Goal: Information Seeking & Learning: Compare options

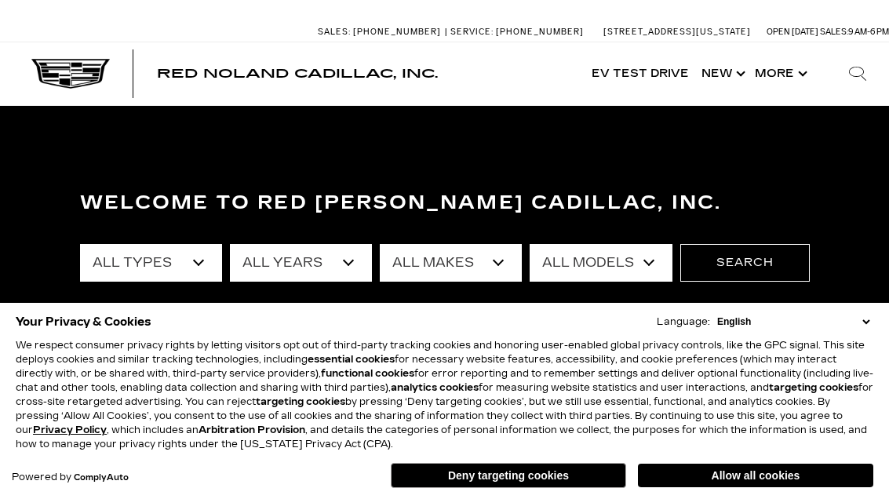
click at [725, 74] on link "Show New" at bounding box center [721, 73] width 53 height 63
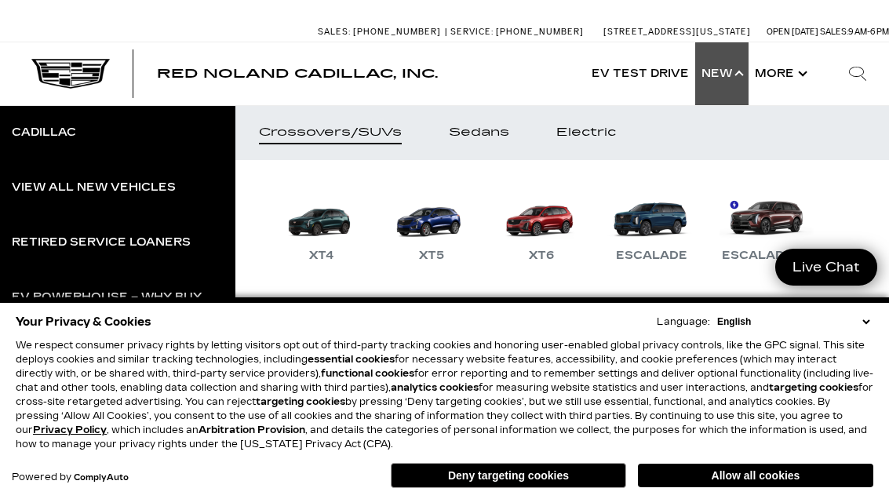
click at [609, 141] on link "Electric" at bounding box center [585, 132] width 107 height 55
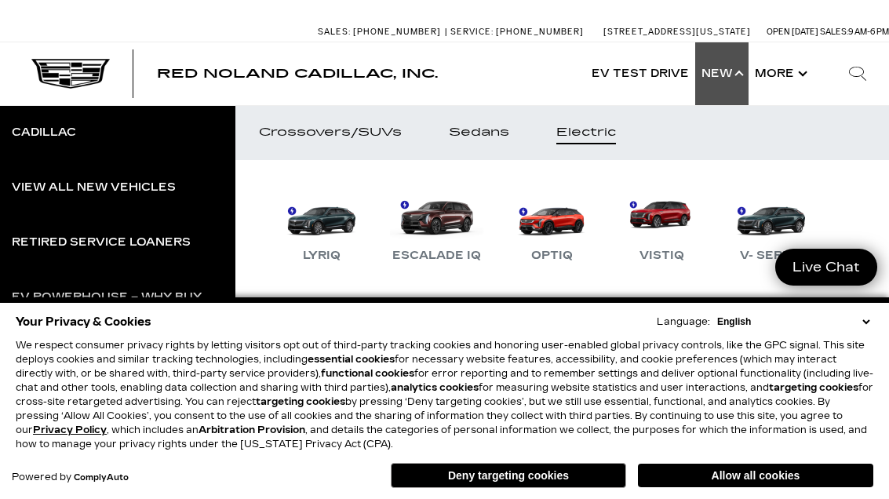
click at [310, 228] on link "LYRIQ" at bounding box center [321, 225] width 94 height 82
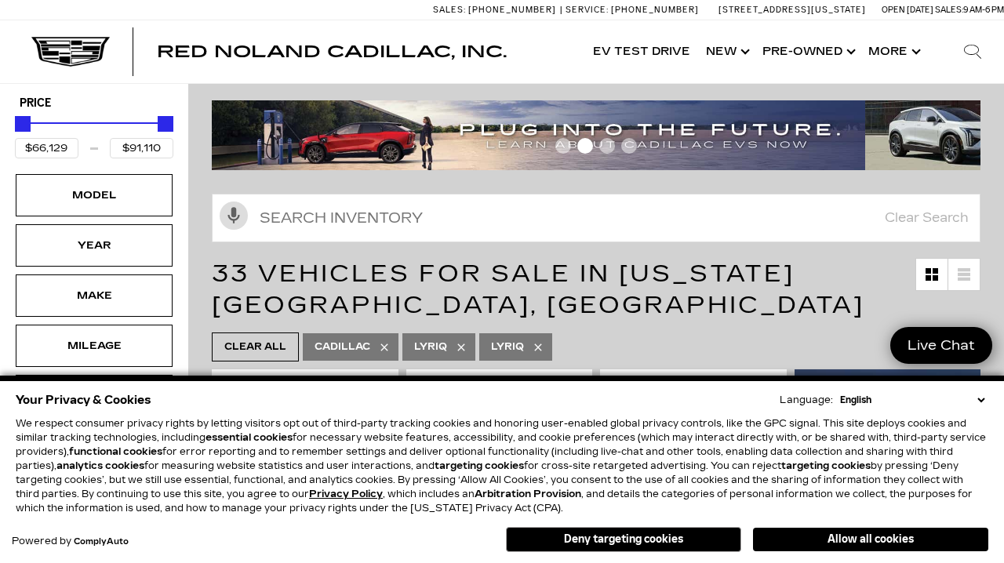
click at [57, 193] on div "Model" at bounding box center [94, 195] width 78 height 17
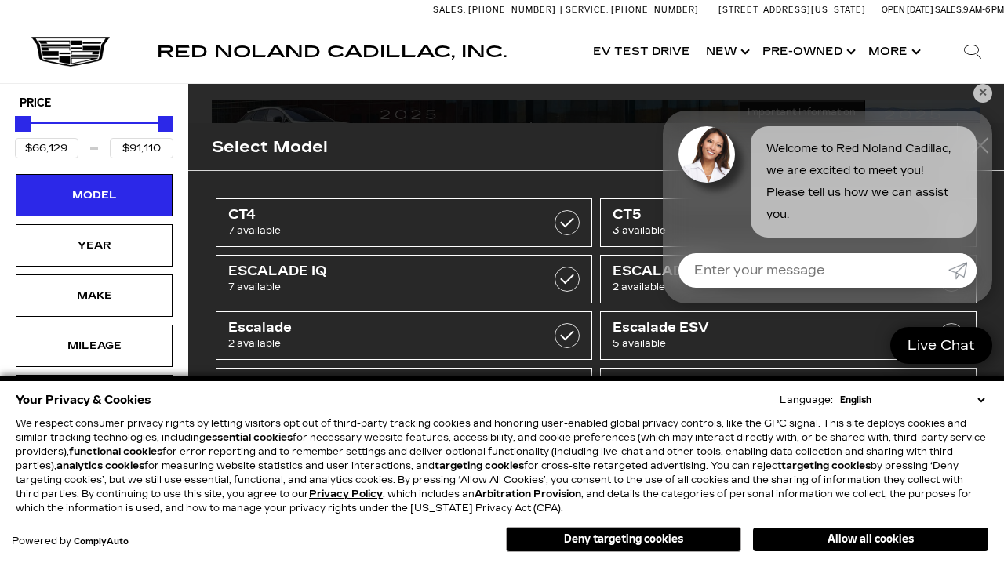
click at [91, 249] on div "Year" at bounding box center [94, 245] width 78 height 17
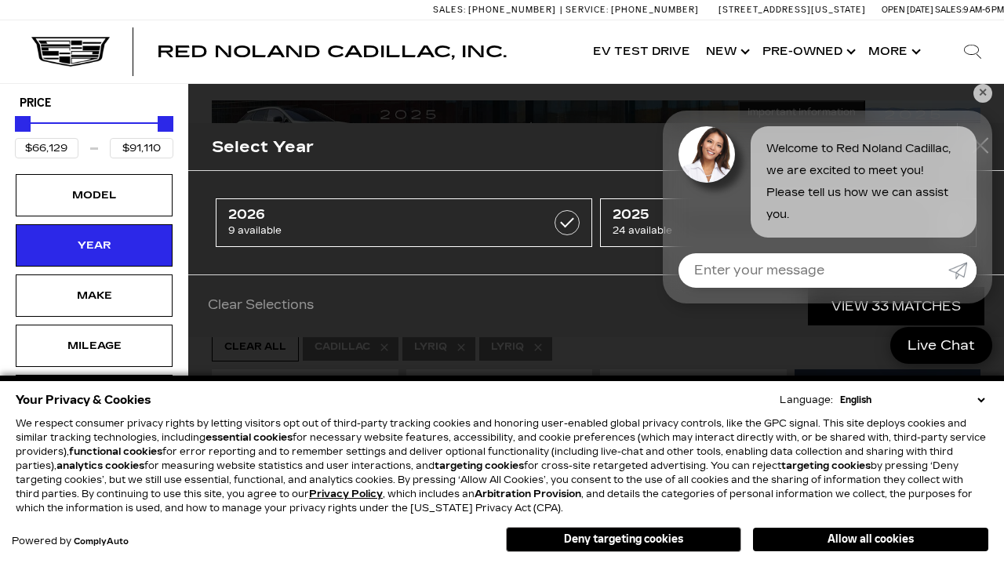
click at [972, 144] on button "close" at bounding box center [980, 146] width 47 height 47
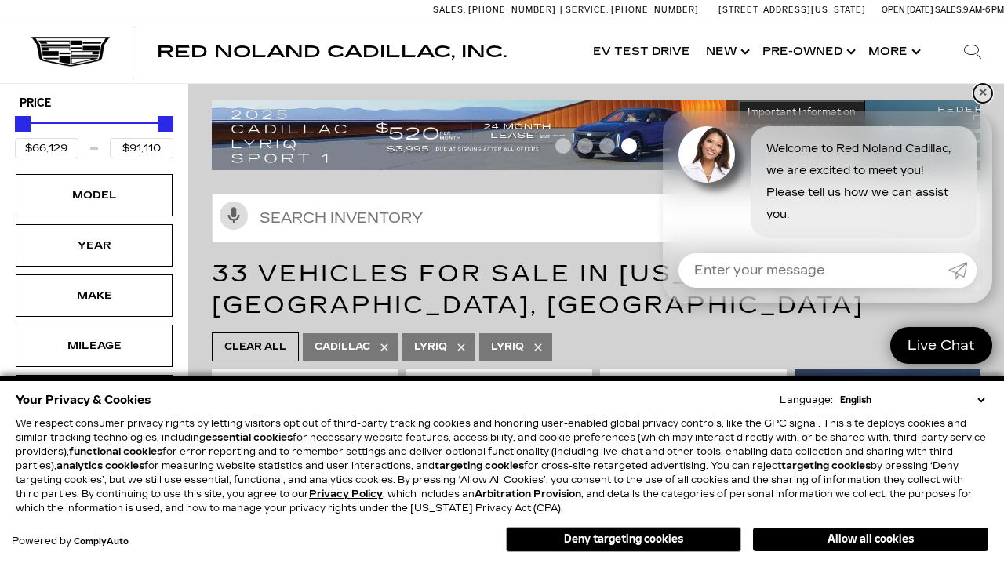
click at [974, 103] on link "✕" at bounding box center [982, 93] width 19 height 19
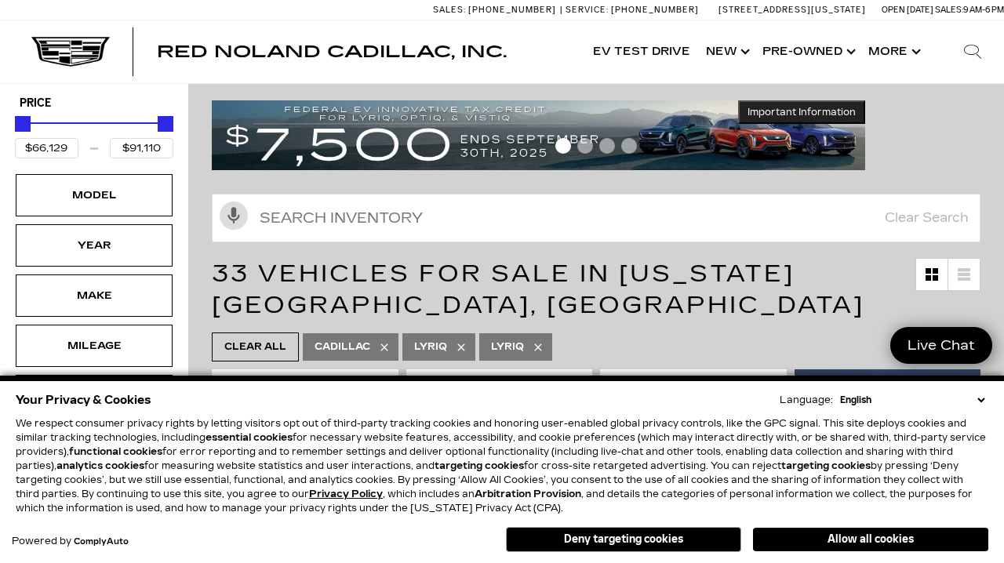
click at [88, 254] on div "Year" at bounding box center [94, 245] width 78 height 17
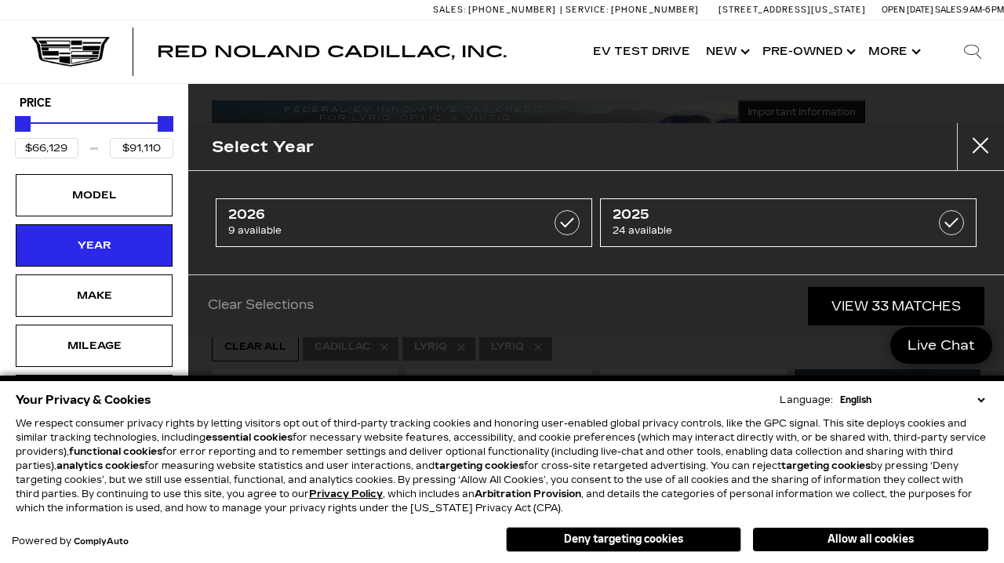
click at [932, 220] on link "2025 24 available" at bounding box center [788, 222] width 376 height 49
type input "$80,019"
checkbox input "true"
click at [910, 321] on link "View 24 Matches" at bounding box center [896, 306] width 176 height 38
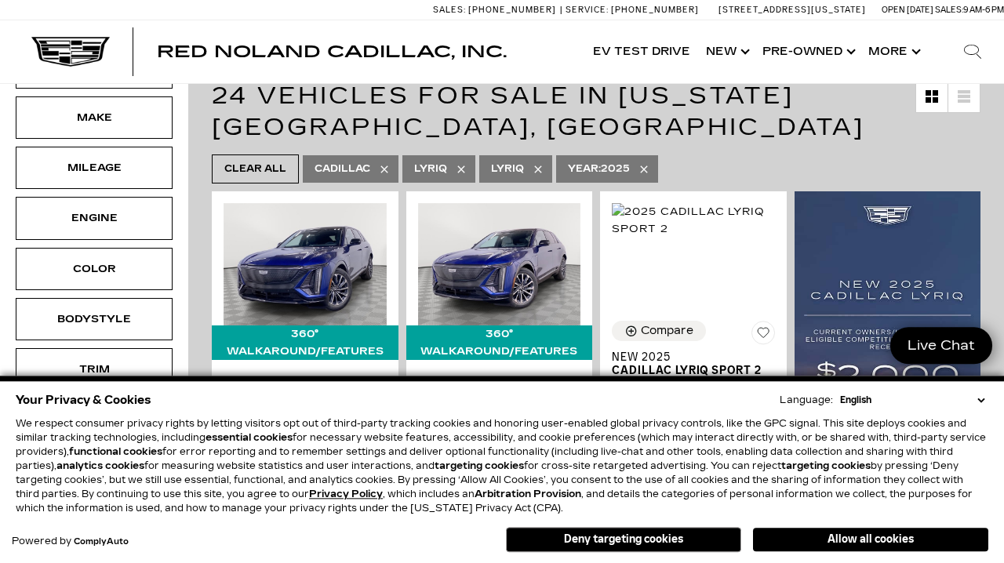
scroll to position [207, 0]
click at [82, 375] on div "Trim" at bounding box center [94, 369] width 78 height 17
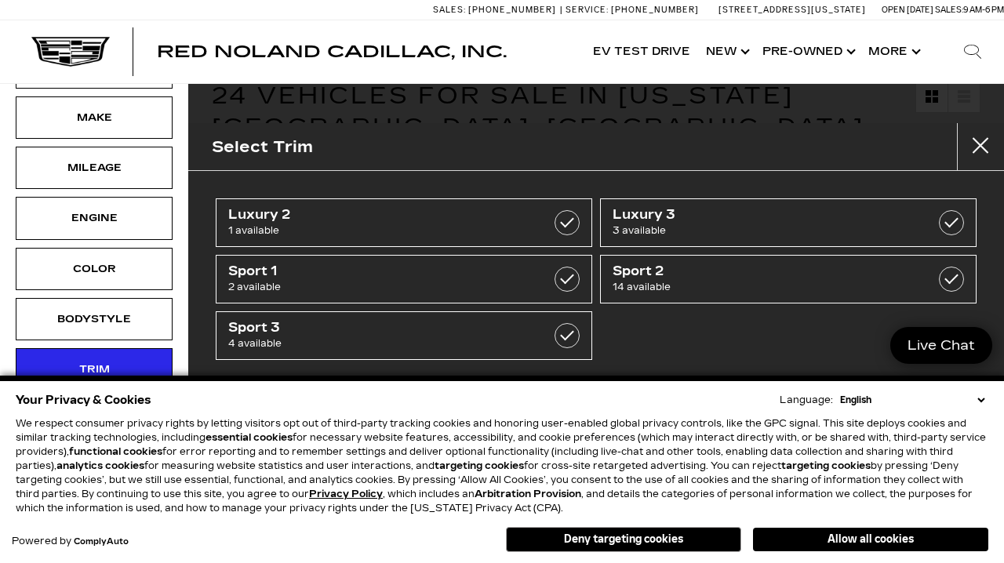
click at [562, 329] on label at bounding box center [566, 335] width 25 height 25
type input "$75,904"
checkbox input "true"
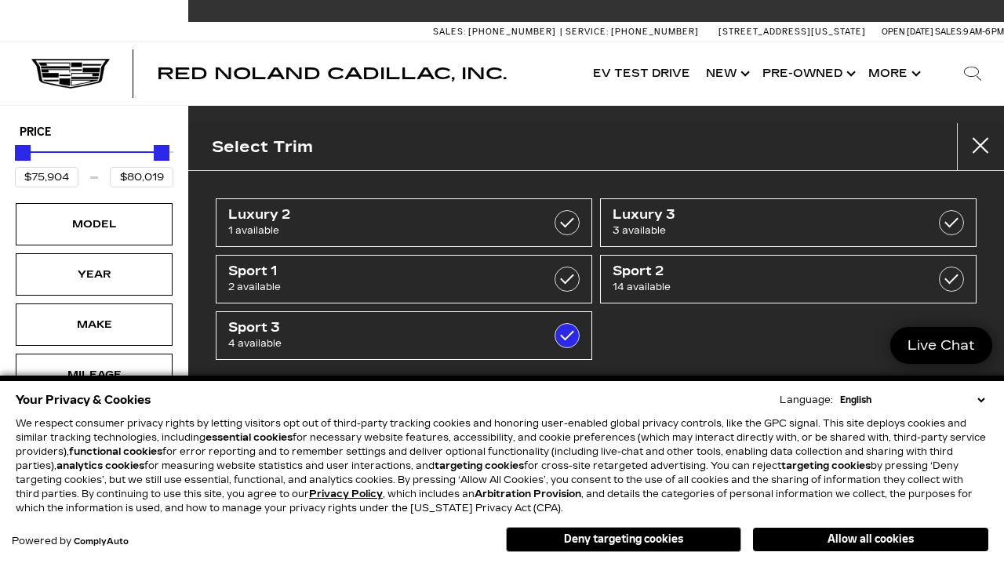
click at [938, 291] on link "Sport 2 14 available" at bounding box center [788, 279] width 376 height 49
type input "$70,379"
checkbox input "true"
click at [268, 339] on span "4 available" at bounding box center [377, 344] width 299 height 16
type input "$73,514"
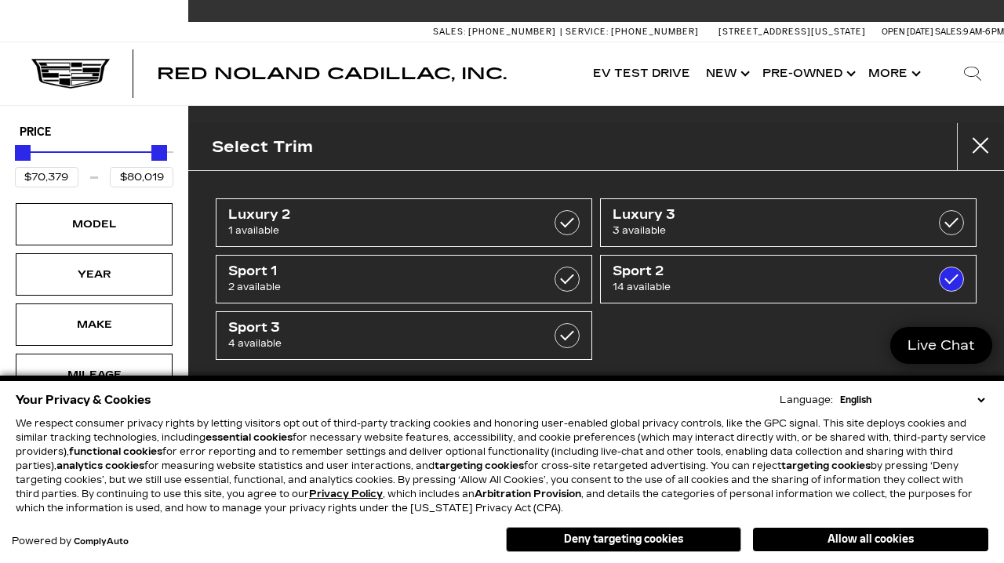
checkbox input "false"
click at [943, 289] on label at bounding box center [951, 279] width 25 height 25
type input "$66,129"
type input "$80,019"
checkbox input "false"
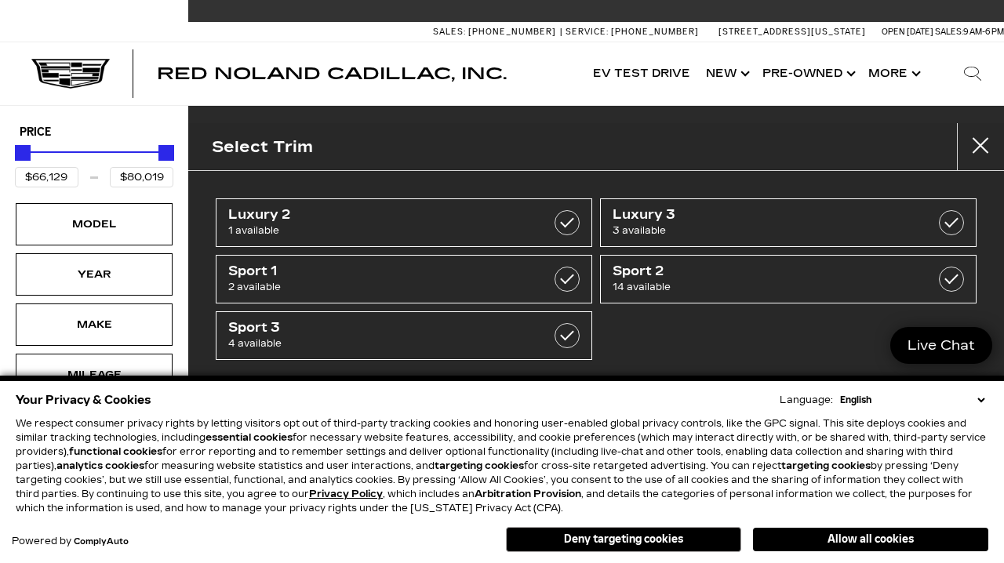
click at [269, 331] on span "Sport 3" at bounding box center [377, 328] width 299 height 16
type input "$75,904"
checkbox input "true"
click at [850, 418] on link "View 4 Matches" at bounding box center [900, 419] width 168 height 38
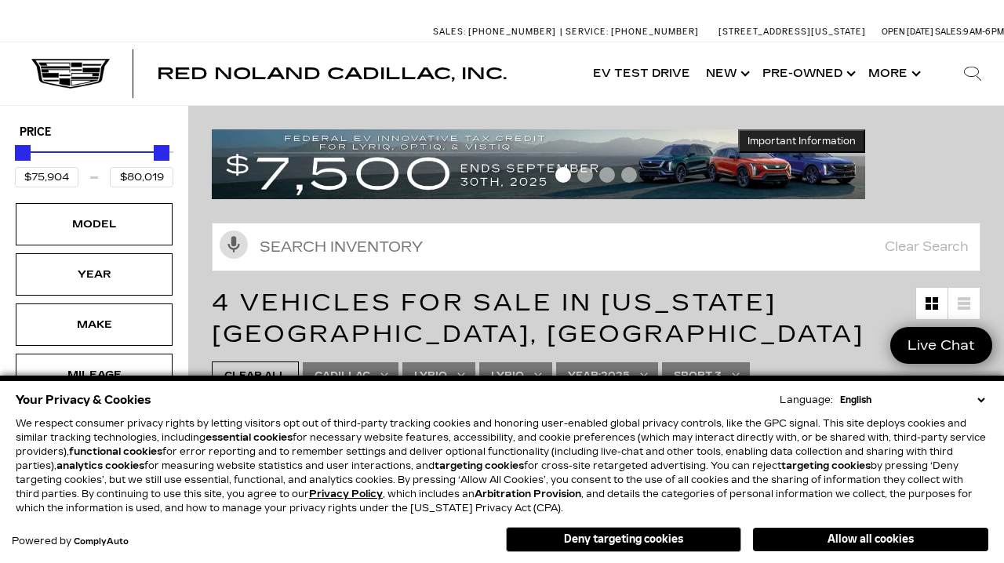
click at [689, 552] on button "Deny targeting cookies" at bounding box center [623, 539] width 235 height 25
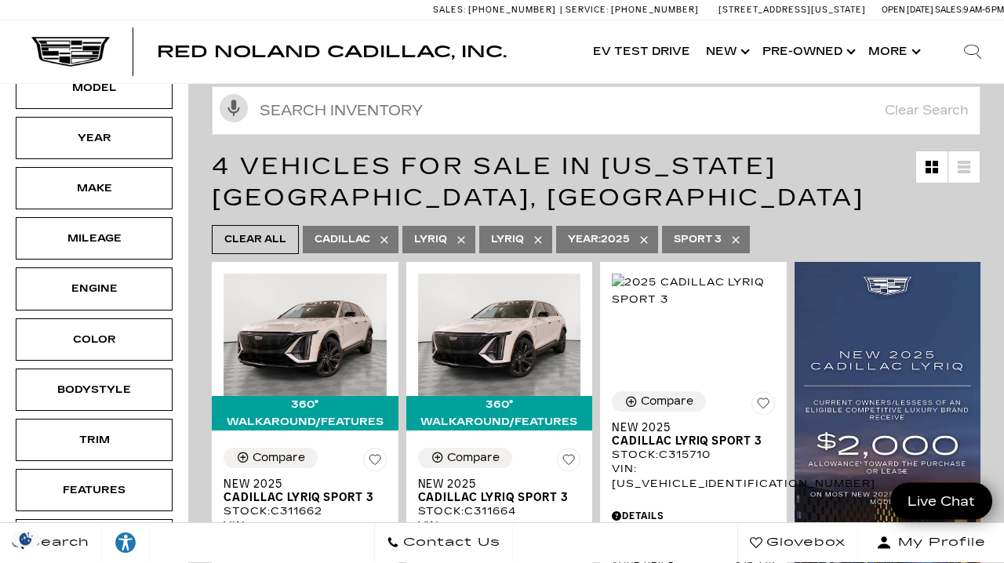
scroll to position [144, 0]
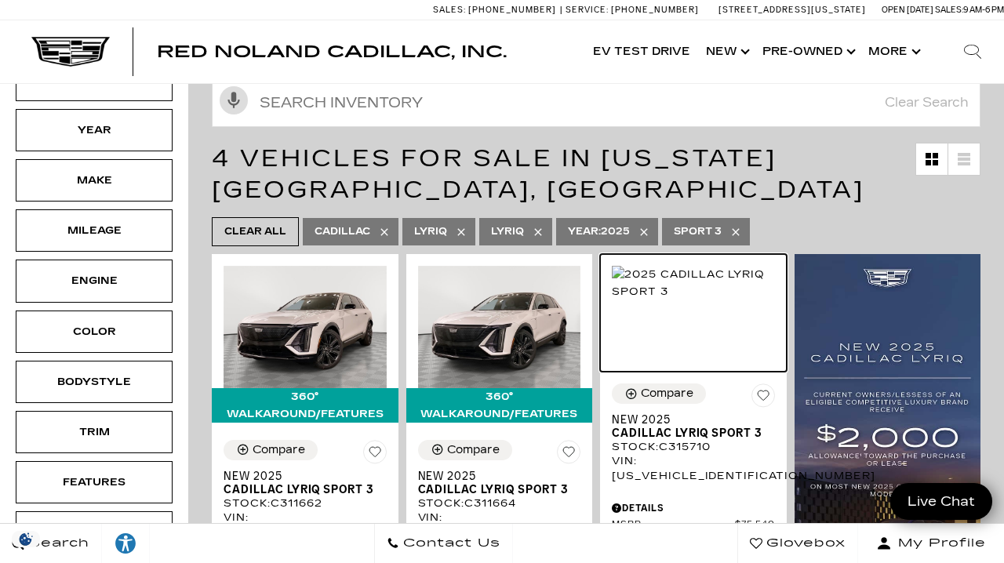
click at [727, 300] on img at bounding box center [693, 283] width 163 height 35
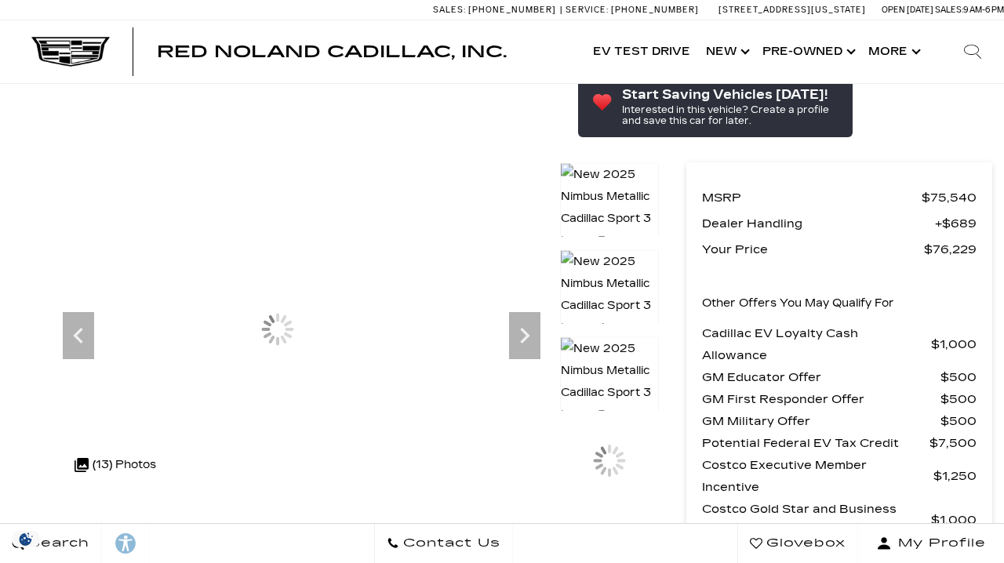
scroll to position [154, 0]
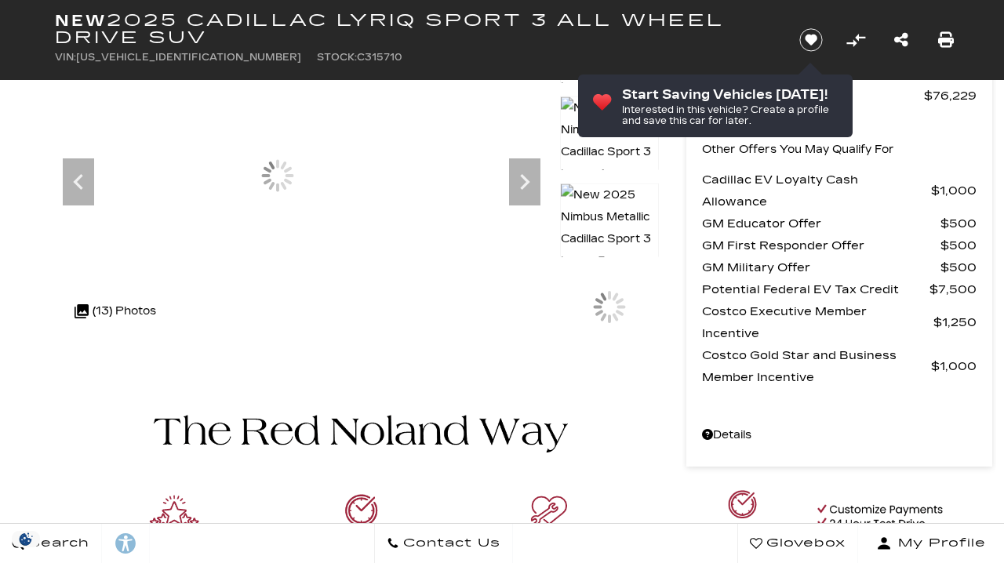
click at [543, 190] on div at bounding box center [722, 175] width 445 height 333
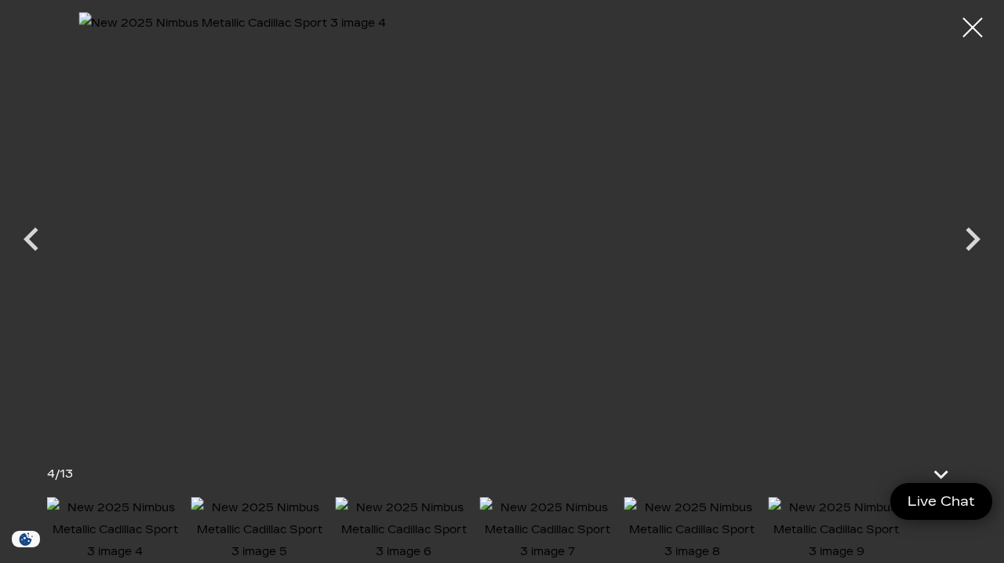
click at [967, 263] on icon "Next" at bounding box center [972, 239] width 47 height 47
click at [967, 36] on div at bounding box center [972, 27] width 39 height 39
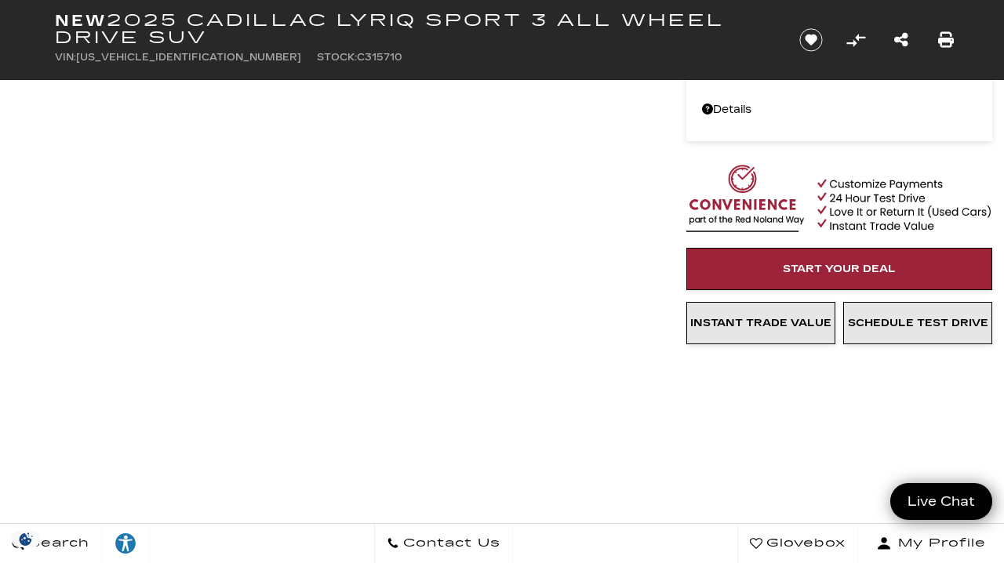
scroll to position [480, 0]
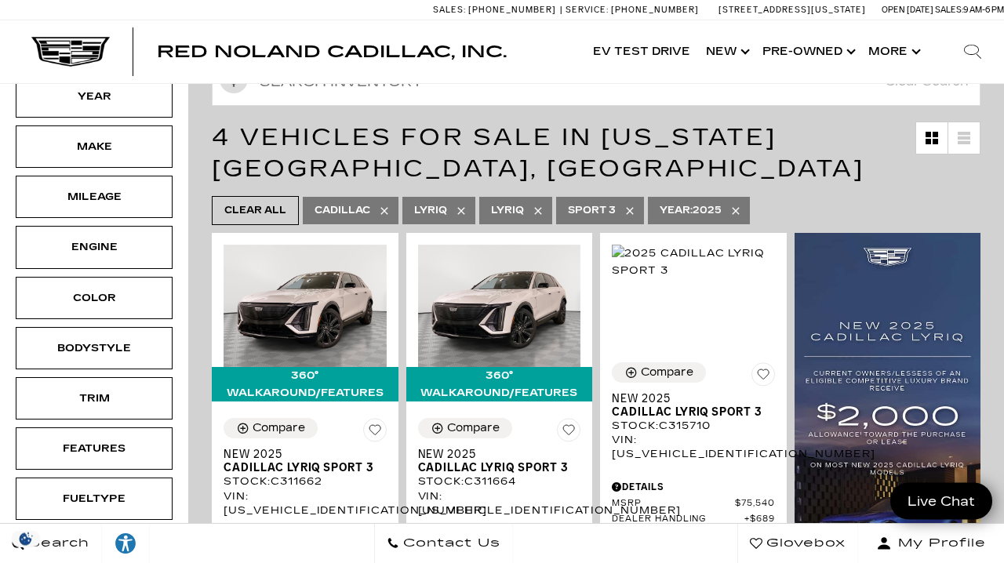
scroll to position [193, 0]
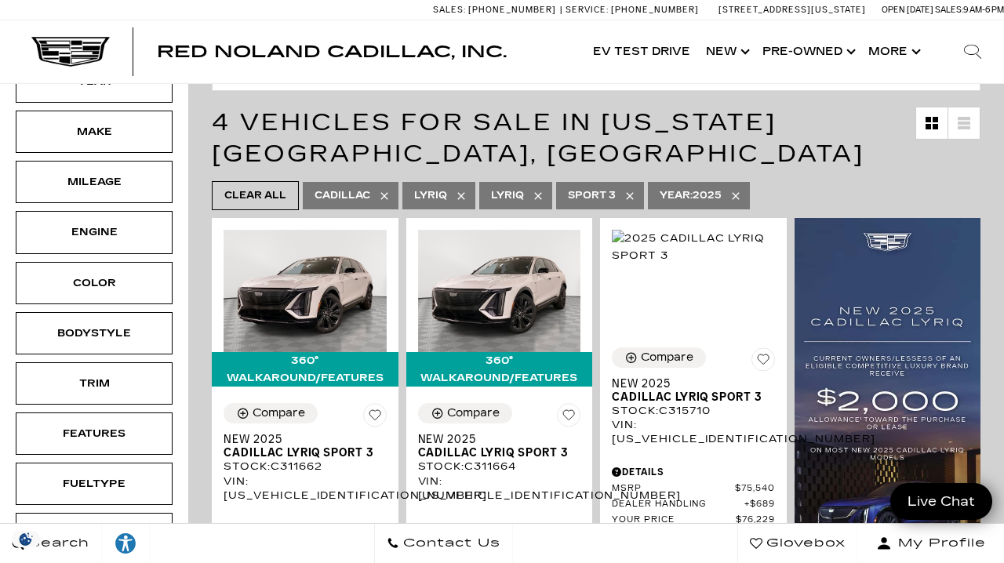
click at [95, 386] on div "Trim" at bounding box center [94, 383] width 78 height 17
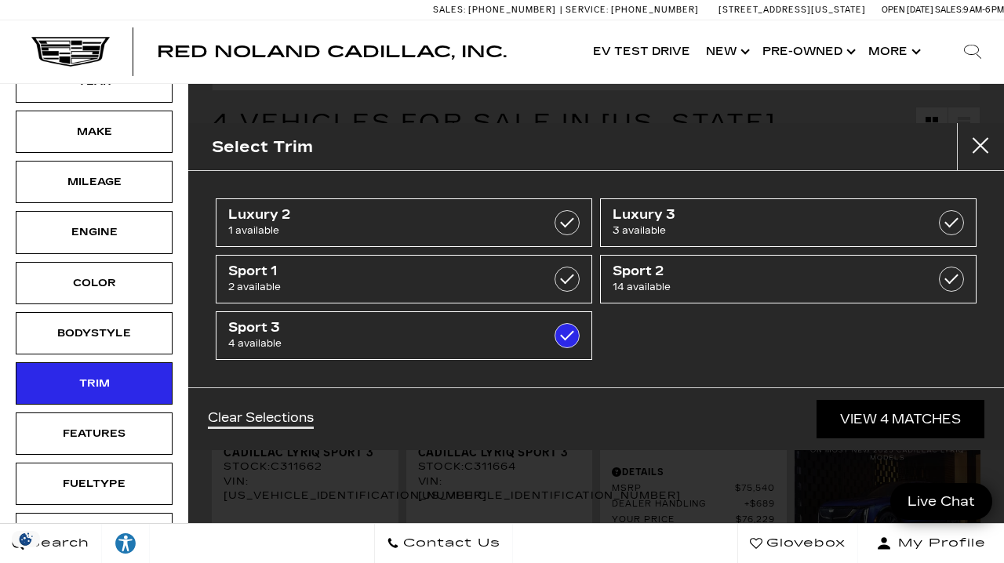
click at [961, 271] on label at bounding box center [951, 279] width 25 height 25
type input "$70,379"
checkbox input "true"
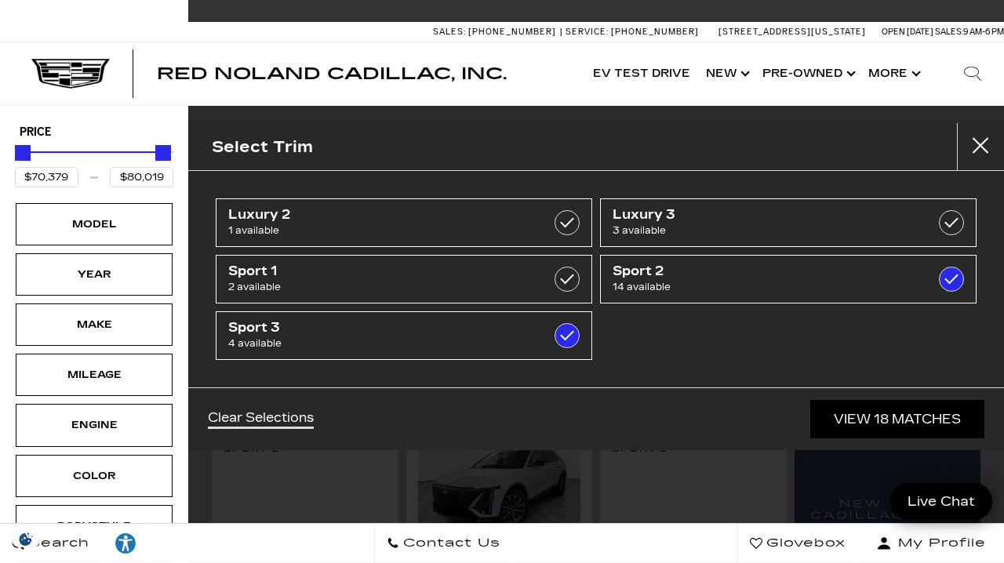
click at [948, 271] on label at bounding box center [951, 279] width 25 height 25
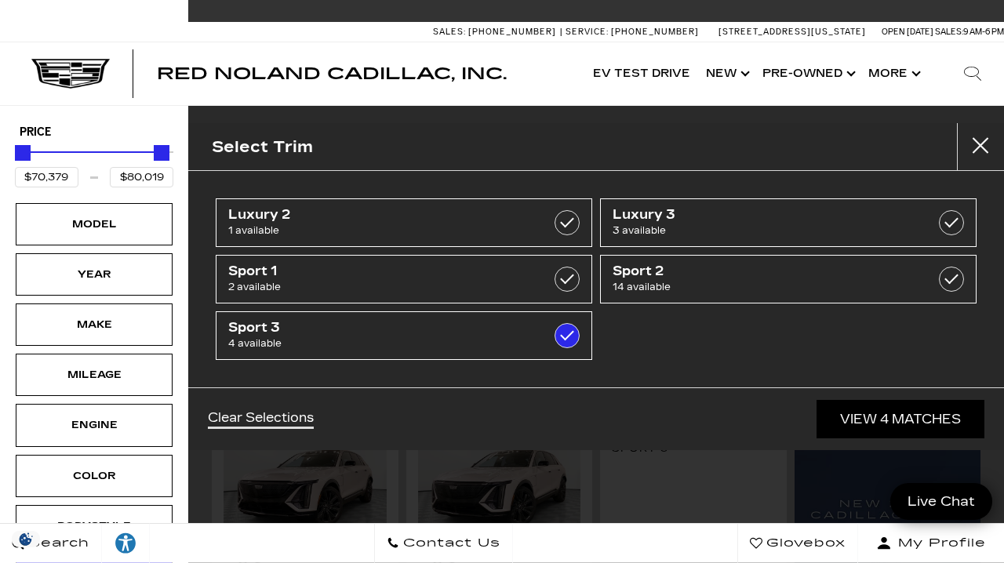
type input "$75,904"
checkbox input "false"
click at [958, 278] on label at bounding box center [951, 279] width 25 height 25
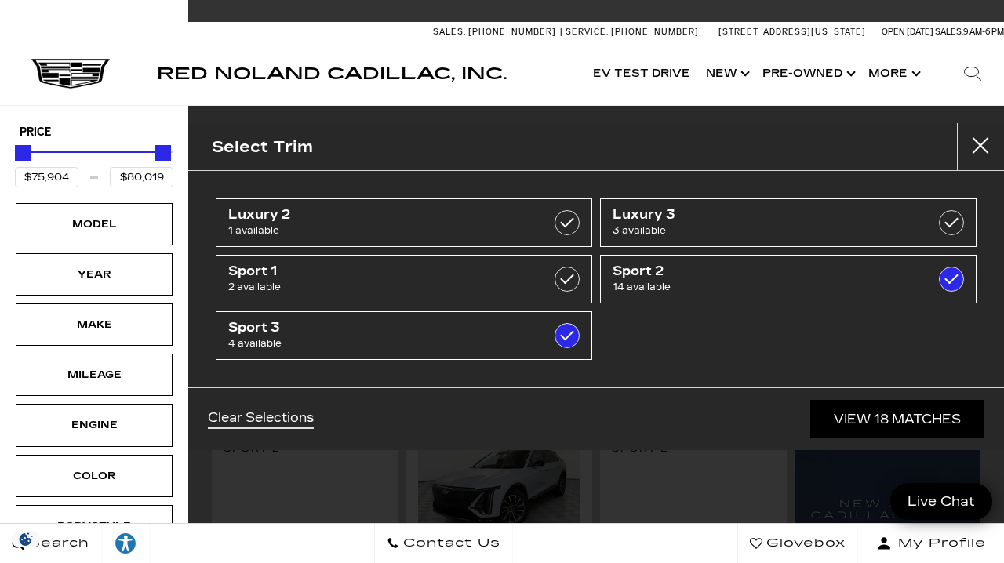
type input "$70,379"
checkbox input "true"
click at [262, 329] on span "Sport 3" at bounding box center [377, 328] width 299 height 16
type input "$73,514"
checkbox input "false"
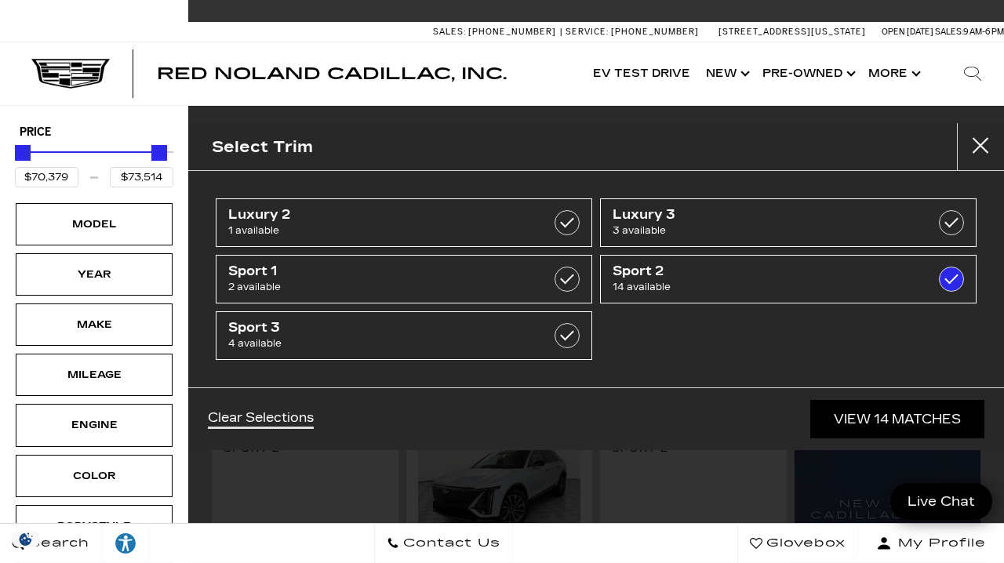
click at [900, 417] on link "View 14 Matches" at bounding box center [897, 419] width 174 height 38
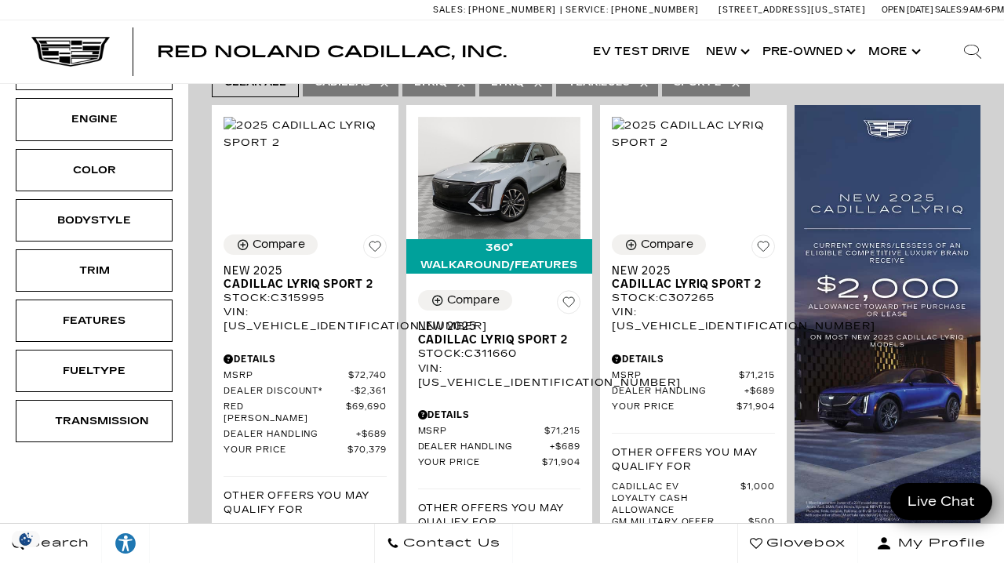
scroll to position [308, 0]
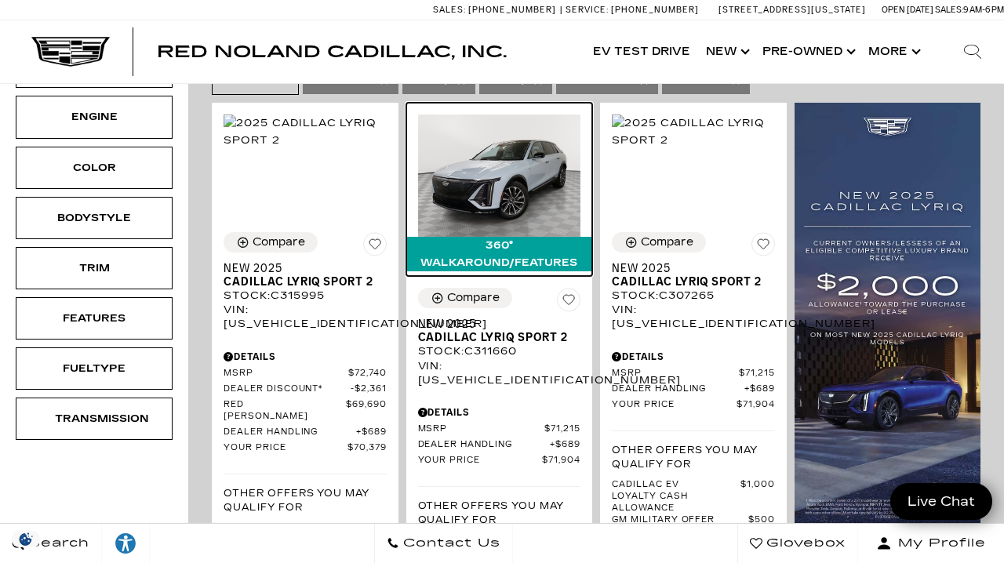
click at [445, 183] on img at bounding box center [499, 175] width 163 height 122
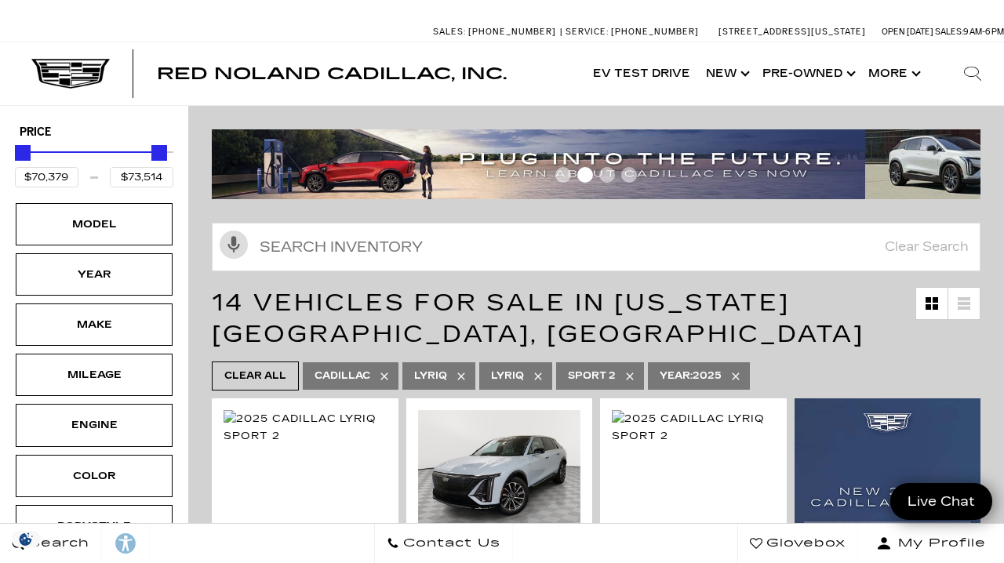
scroll to position [236, 0]
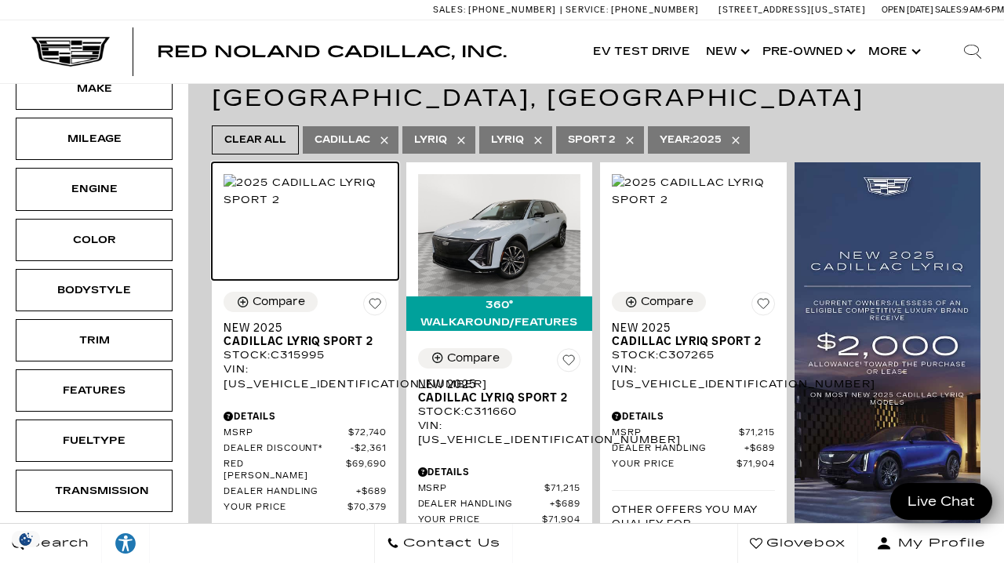
click at [267, 209] on img at bounding box center [305, 191] width 163 height 35
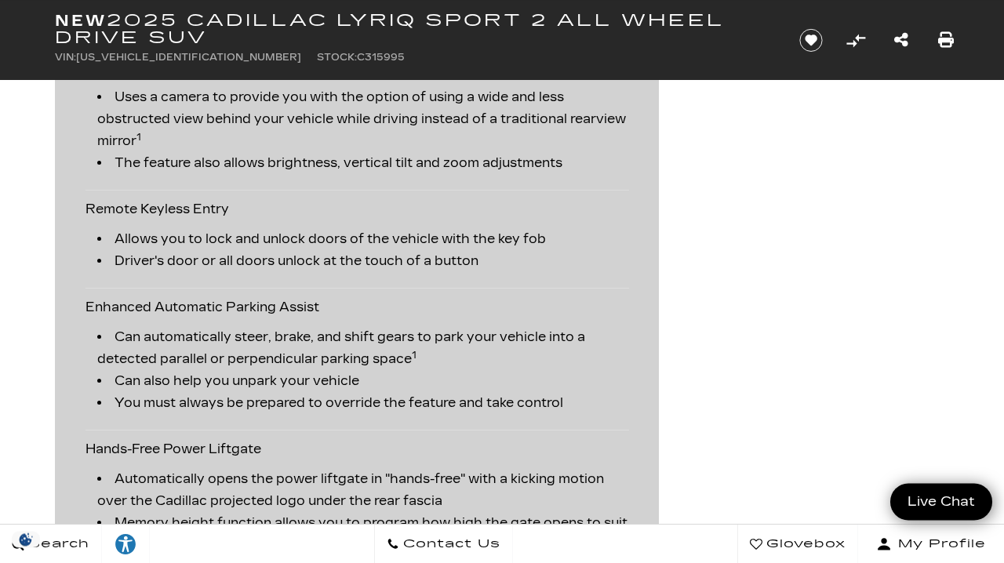
scroll to position [3113, 0]
